Goal: Communication & Community: Answer question/provide support

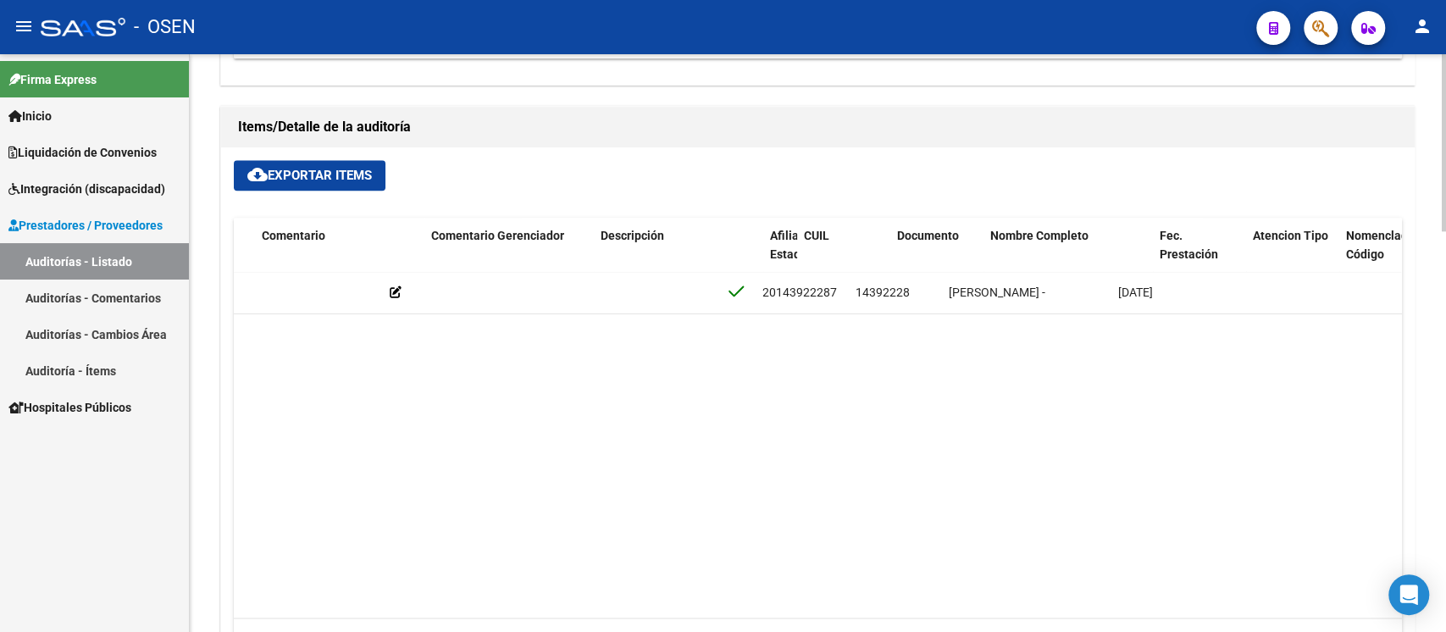
scroll to position [0, 637]
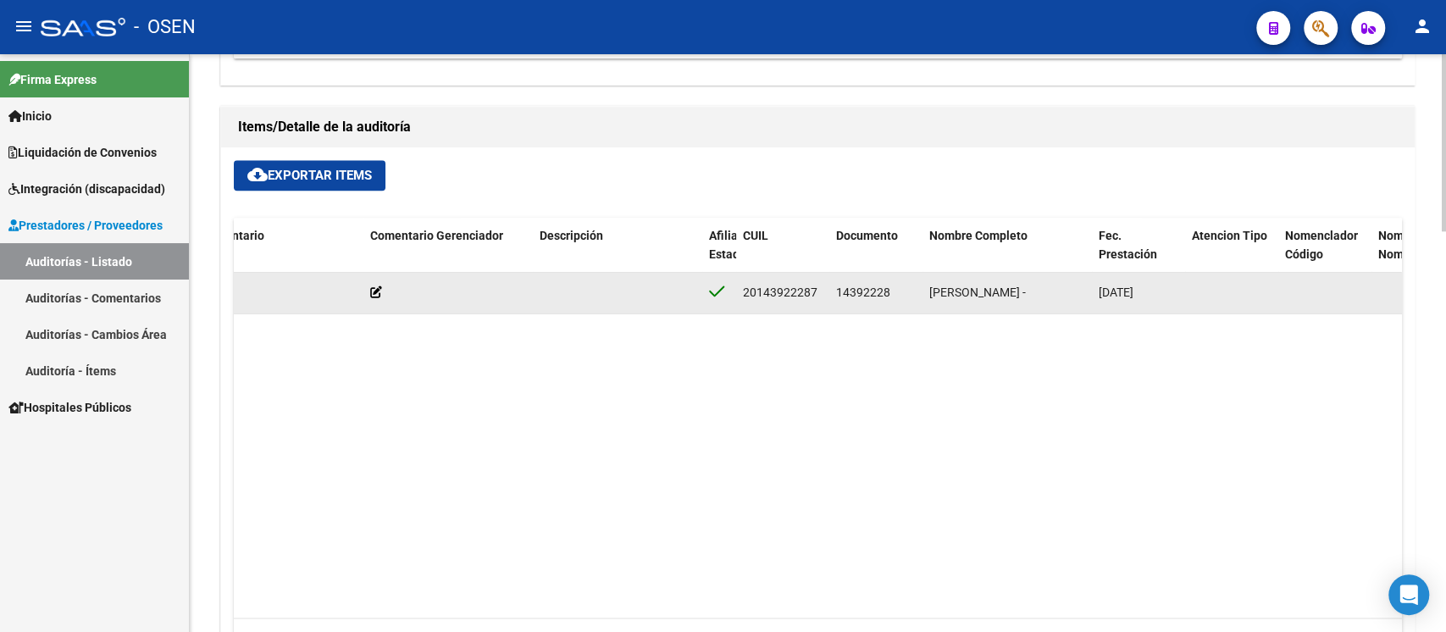
click at [865, 294] on span "14392228" at bounding box center [863, 292] width 54 height 14
copy span "14392228"
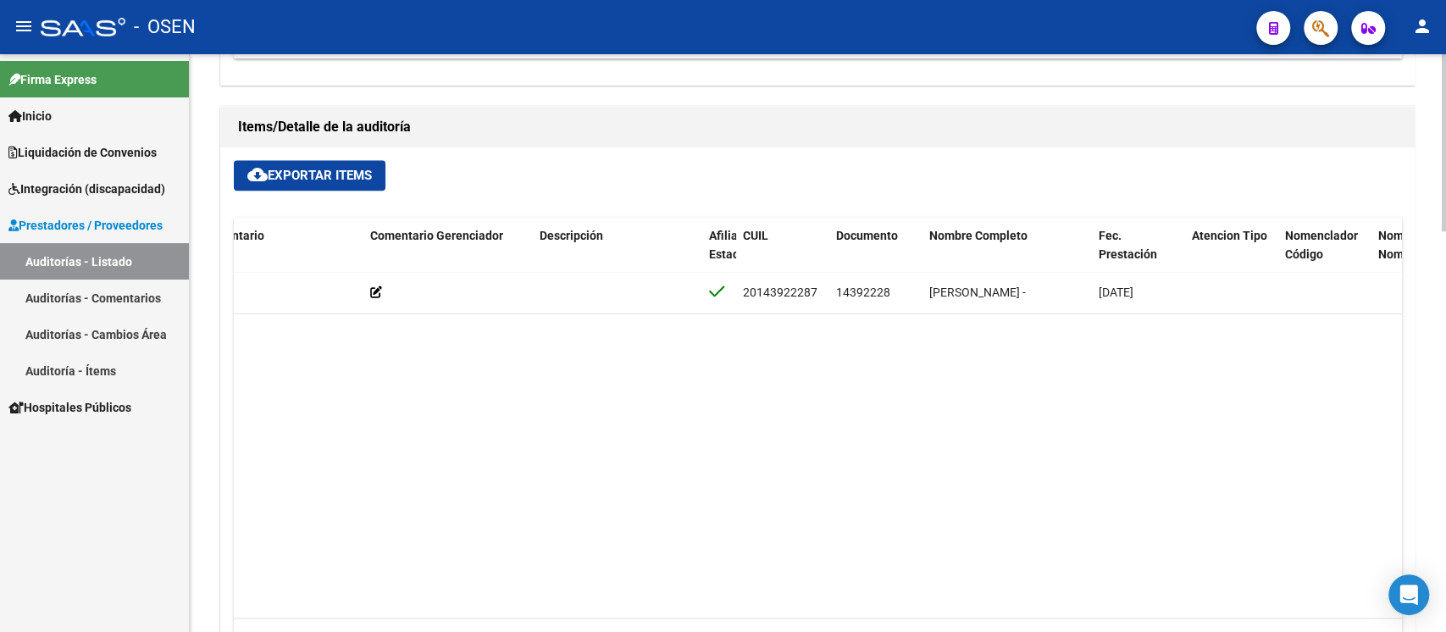
drag, startPoint x: 767, startPoint y: 597, endPoint x: 648, endPoint y: 597, distance: 118.6
click at [648, 597] on datatable-body "161913 D05 - ASE $ 162.313,00 $ 162.313,00 $ 0,00 20143922287 14392228 [PERSON_…" at bounding box center [817, 445] width 1167 height 346
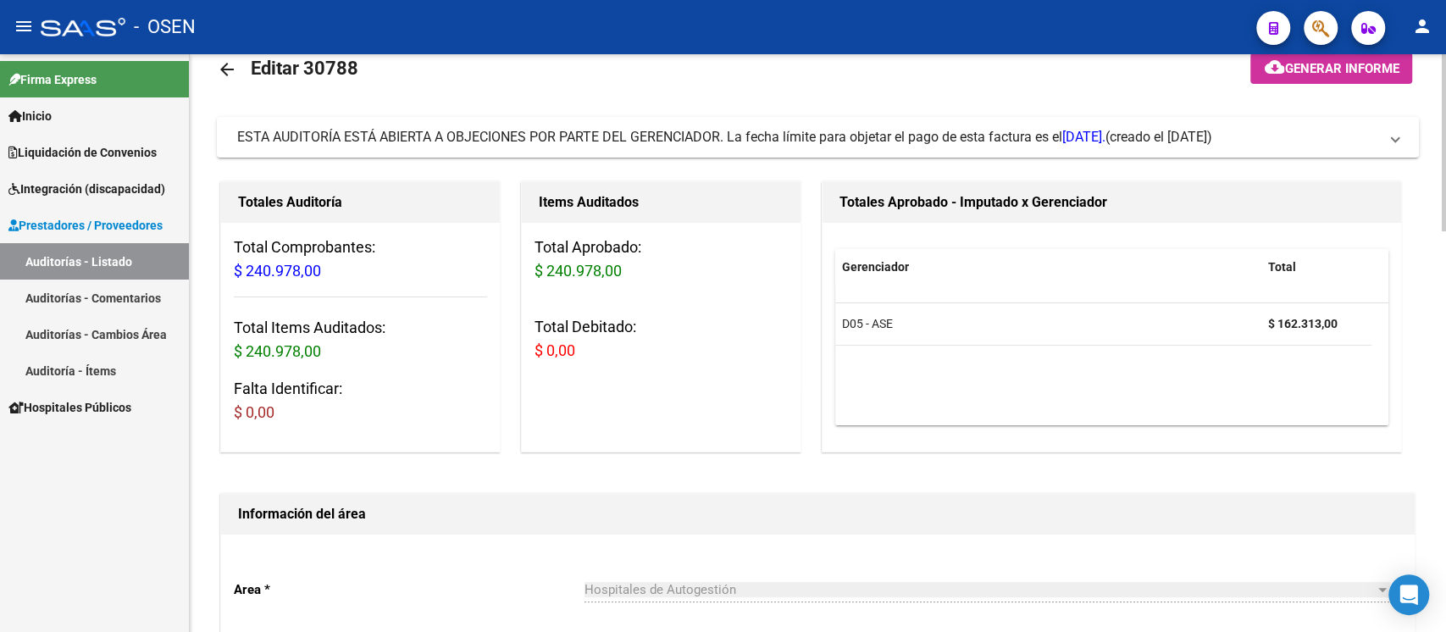
scroll to position [0, 0]
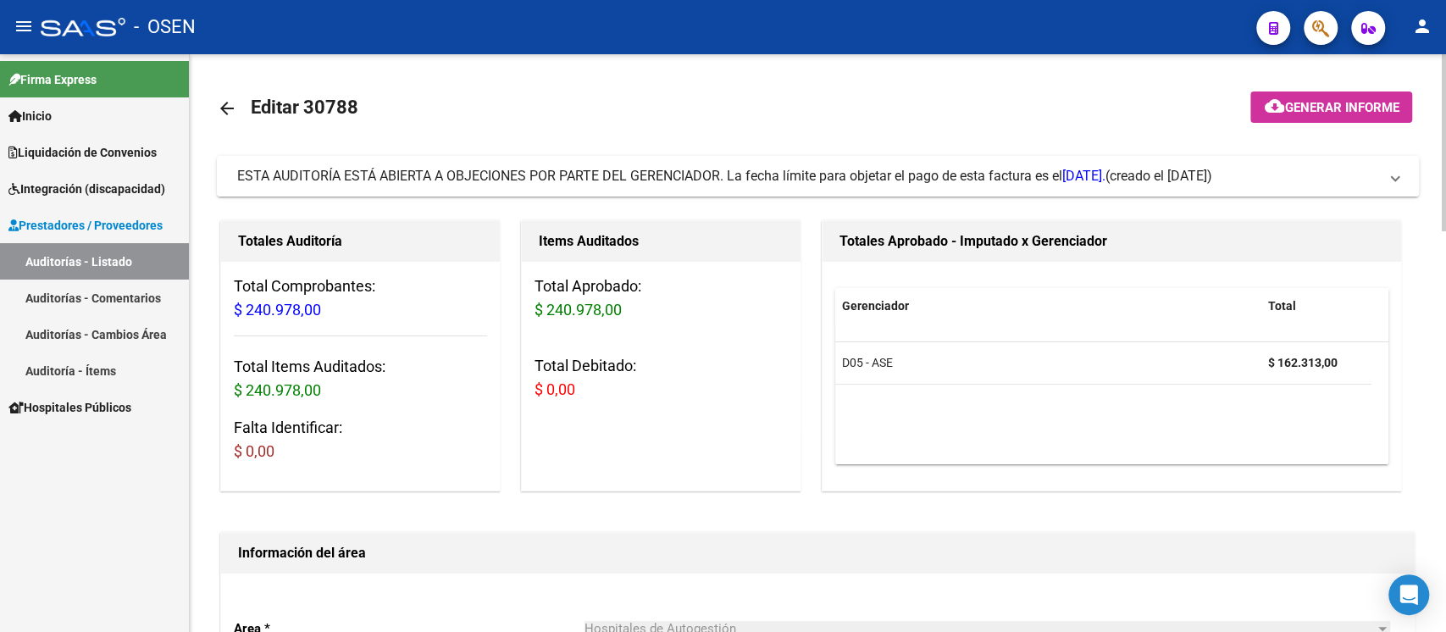
click at [481, 184] on span "ESTA AUDITORÍA ESTÁ ABIERTA A OBJECIONES POR PARTE DEL GERENCIADOR. La fecha lí…" at bounding box center [671, 176] width 868 height 16
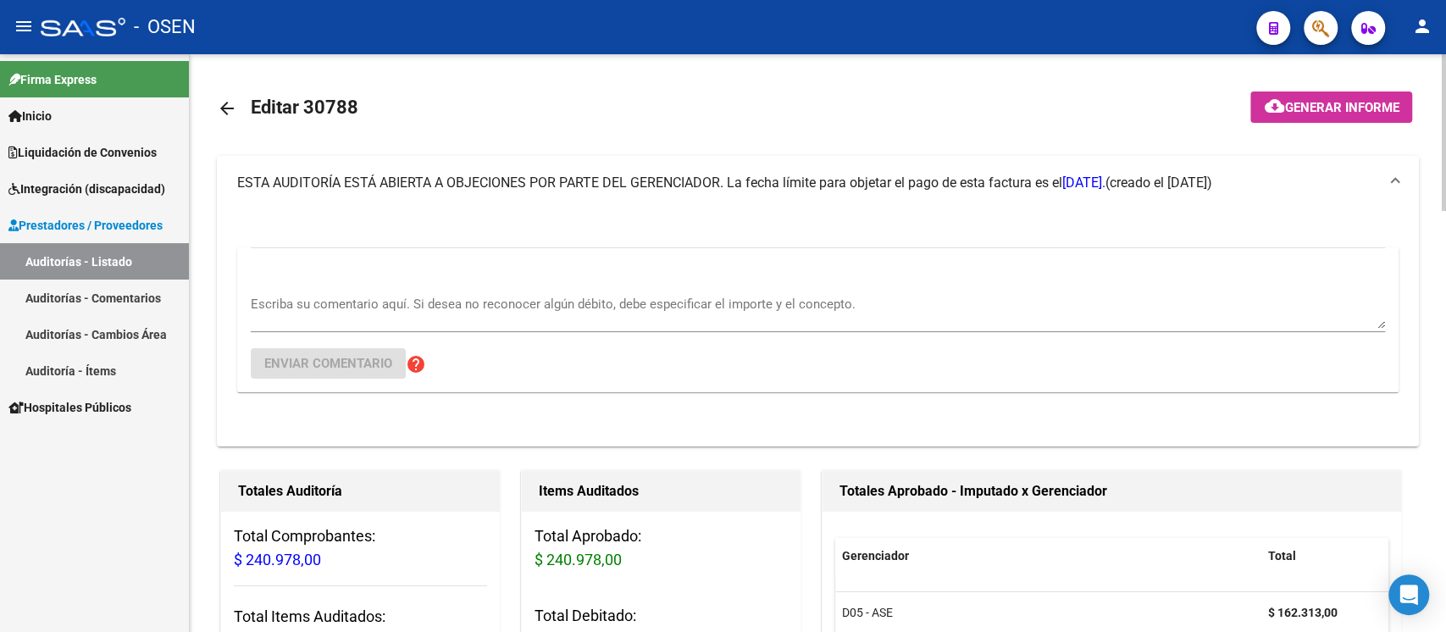
click at [788, 297] on textarea "Escriba su comentario aquí. Si desea no reconocer algún débito, debe especifica…" at bounding box center [818, 312] width 1134 height 34
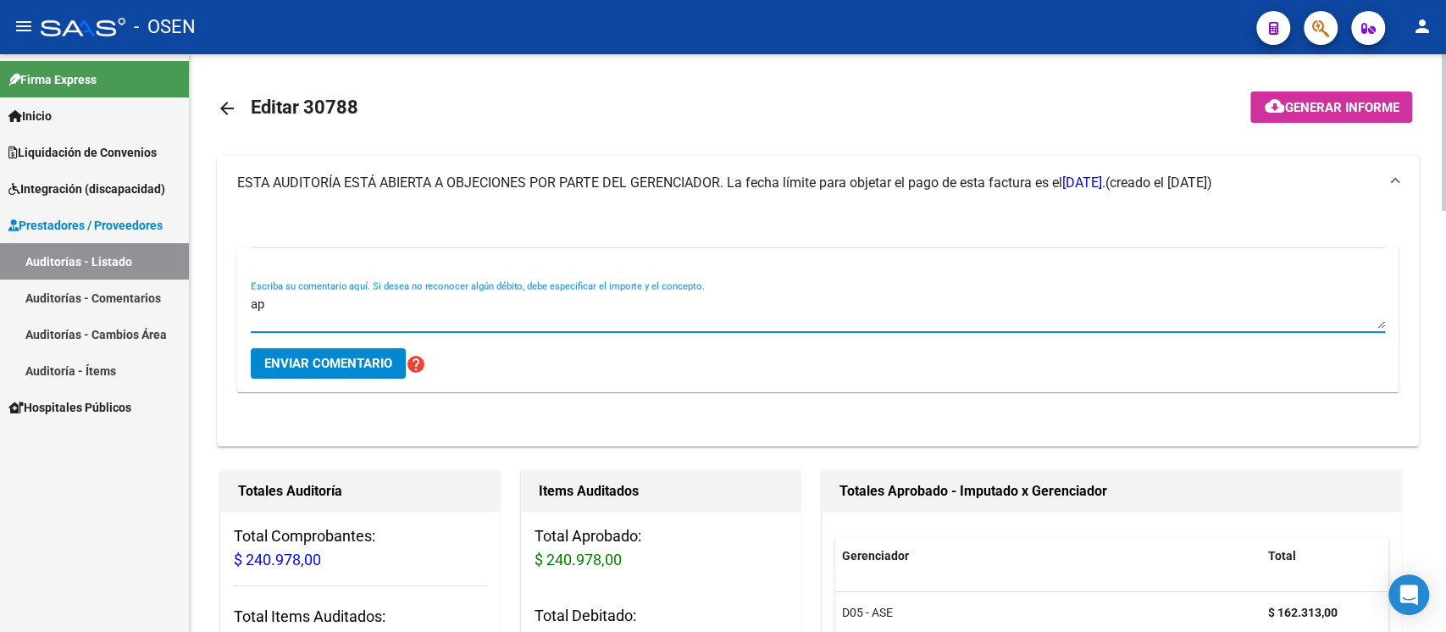
type textarea "a"
type textarea "A"
type textarea "N"
type textarea "APORTES HASTA 01/2025 - CONSUMO [DATE] NO CORRESPONDE"
click at [329, 362] on span "Enviar comentario" at bounding box center [328, 363] width 128 height 15
